Goal: Task Accomplishment & Management: Complete application form

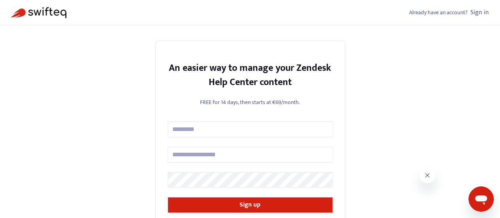
type input "****"
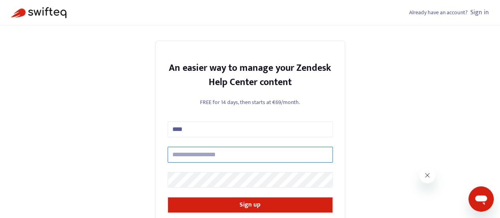
click at [200, 156] on input "text" at bounding box center [249, 155] width 165 height 16
type input "**********"
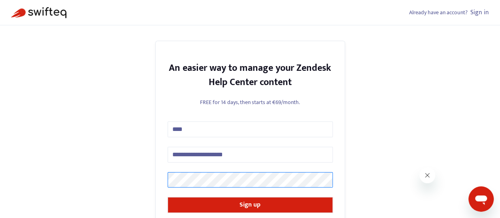
scroll to position [43, 0]
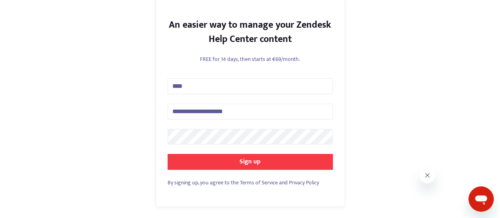
click at [230, 158] on button "Sign up" at bounding box center [249, 162] width 165 height 16
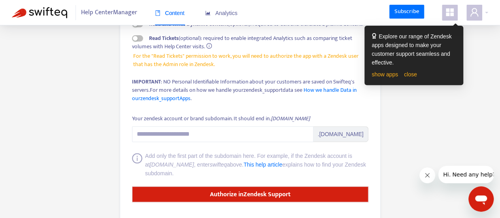
scroll to position [129, 0]
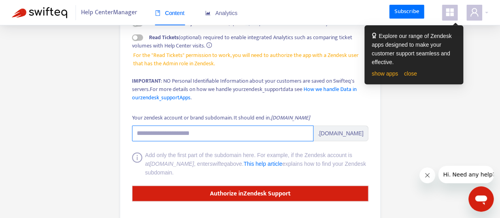
click at [209, 134] on input "Your zendesk account or brand subdomain. It should end in .[DOMAIN_NAME]" at bounding box center [222, 133] width 181 height 16
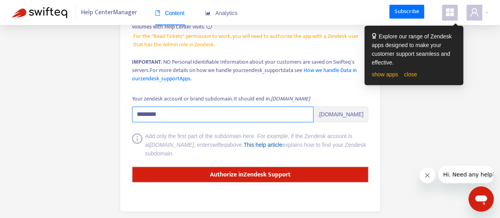
scroll to position [148, 0]
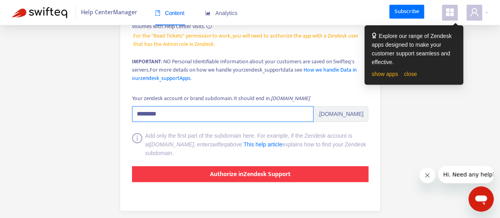
type input "********"
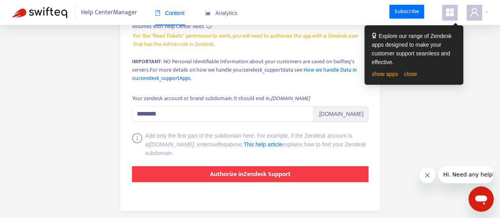
click at [254, 174] on strong "Authorize in Zendesk Support" at bounding box center [250, 174] width 81 height 11
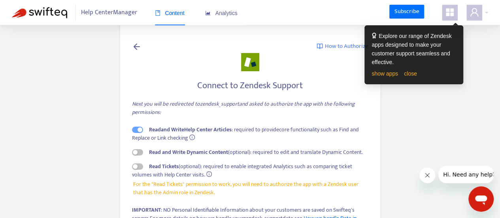
click at [68, 19] on div "Help Center Manager Content Analytics" at bounding box center [134, 12] width 244 height 25
click at [60, 13] on img at bounding box center [39, 12] width 55 height 11
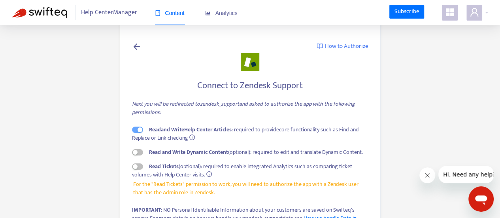
click at [138, 46] on icon at bounding box center [136, 46] width 9 height 10
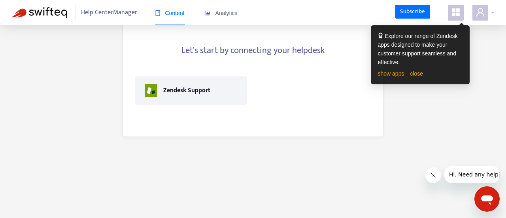
click at [485, 17] on span at bounding box center [480, 13] width 16 height 16
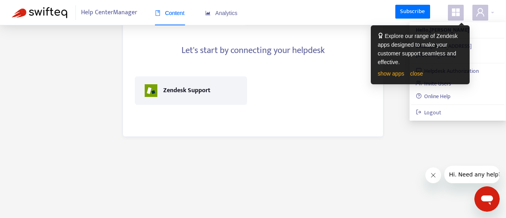
click at [391, 96] on div "Let's start by connecting your helpdesk Zendesk Support" at bounding box center [253, 79] width 284 height 139
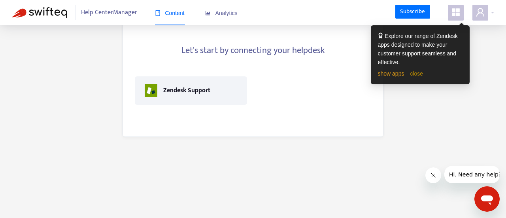
click at [412, 77] on link "close" at bounding box center [416, 73] width 13 height 6
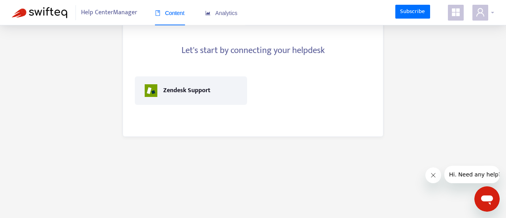
click at [479, 18] on span at bounding box center [480, 13] width 16 height 16
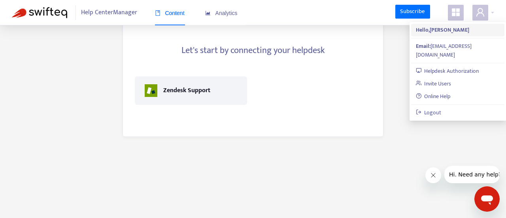
click at [433, 30] on strong "Hello, Alex" at bounding box center [441, 29] width 53 height 9
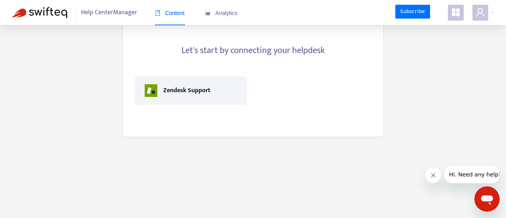
click at [457, 17] on icon "appstore" at bounding box center [455, 12] width 9 height 9
click at [338, 15] on div "Help Center Manager Content Analytics Subscribe" at bounding box center [253, 12] width 506 height 25
click at [117, 14] on span "Help Center Manager" at bounding box center [109, 12] width 56 height 15
click at [50, 16] on img at bounding box center [39, 12] width 55 height 11
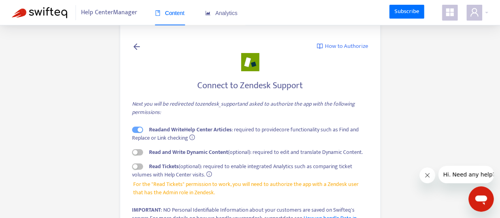
scroll to position [86, 0]
